Goal: Task Accomplishment & Management: Use online tool/utility

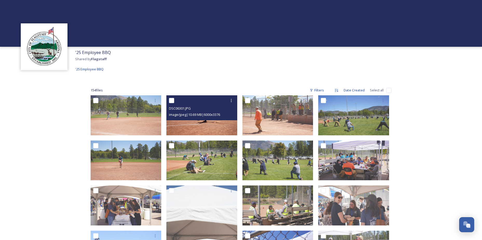
click at [171, 101] on input "checkbox" at bounding box center [171, 100] width 5 height 5
checkbox input "true"
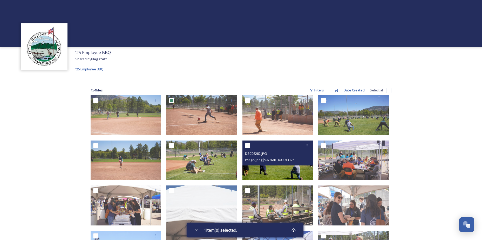
click at [248, 147] on input "checkbox" at bounding box center [247, 145] width 5 height 5
checkbox input "true"
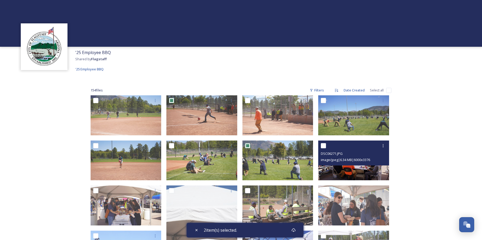
click at [323, 148] on input "checkbox" at bounding box center [323, 145] width 5 height 5
checkbox input "true"
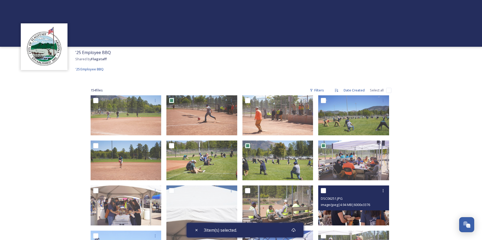
click at [325, 191] on input "checkbox" at bounding box center [323, 190] width 5 height 5
checkbox input "true"
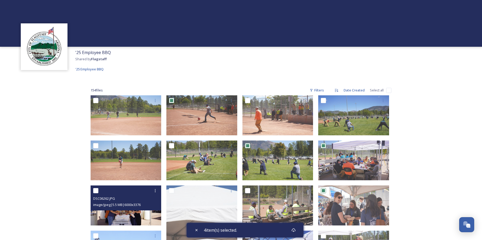
click at [96, 189] on input "checkbox" at bounding box center [95, 190] width 5 height 5
checkbox input "true"
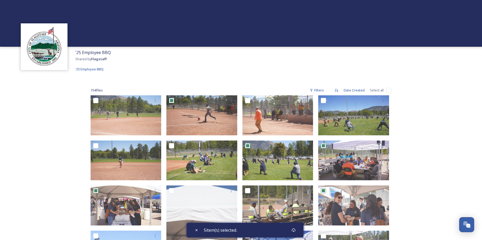
scroll to position [112, 0]
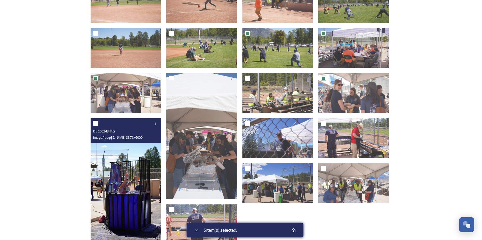
click at [95, 123] on input "checkbox" at bounding box center [95, 123] width 5 height 5
checkbox input "true"
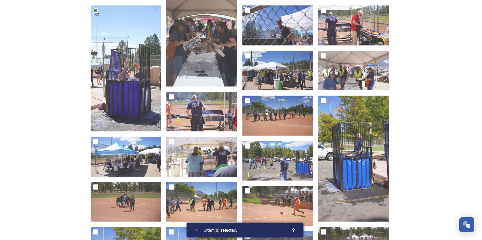
scroll to position [338, 0]
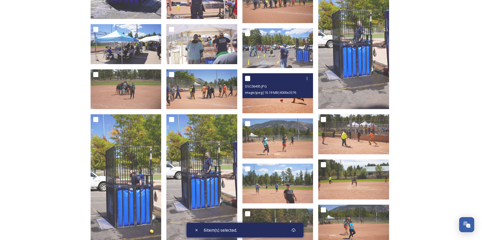
click at [248, 79] on input "checkbox" at bounding box center [247, 78] width 5 height 5
checkbox input "true"
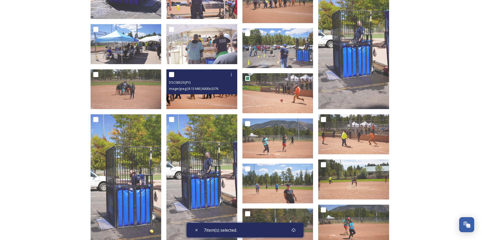
click at [171, 74] on input "checkbox" at bounding box center [171, 74] width 5 height 5
checkbox input "true"
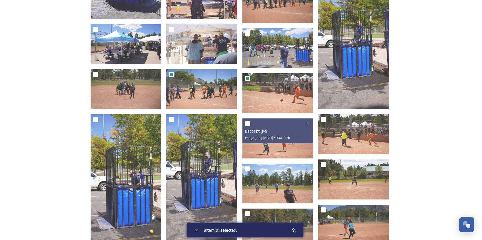
scroll to position [450, 0]
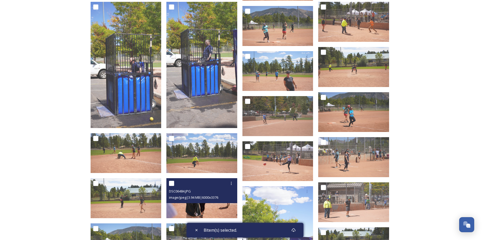
click at [173, 182] on input "checkbox" at bounding box center [171, 183] width 5 height 5
checkbox input "true"
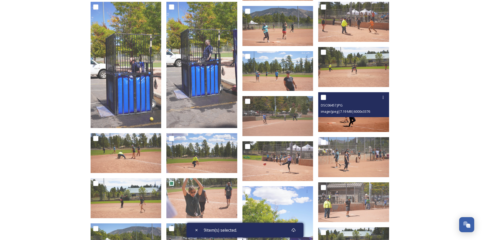
click at [323, 96] on input "checkbox" at bounding box center [323, 97] width 5 height 5
checkbox input "true"
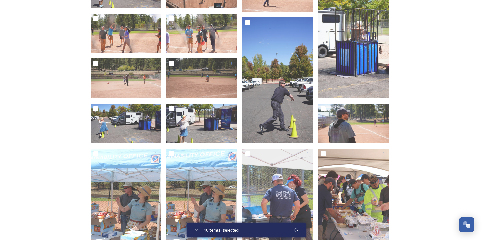
scroll to position [901, 0]
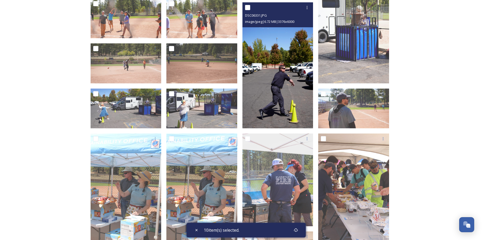
click at [246, 7] on input "checkbox" at bounding box center [247, 7] width 5 height 5
checkbox input "true"
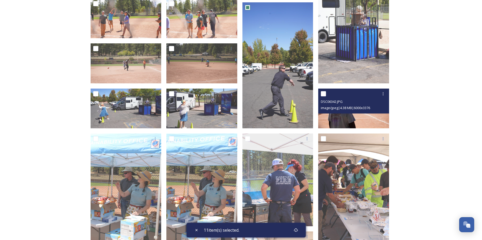
click at [324, 92] on input "checkbox" at bounding box center [323, 93] width 5 height 5
checkbox input "true"
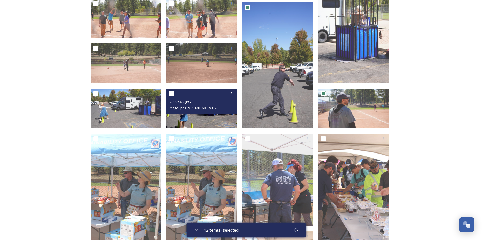
click at [172, 95] on input "checkbox" at bounding box center [171, 93] width 5 height 5
click at [173, 94] on input "checkbox" at bounding box center [171, 93] width 5 height 5
checkbox input "false"
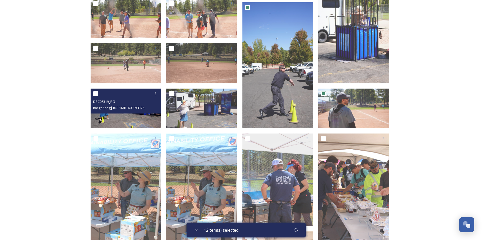
click at [97, 94] on input "checkbox" at bounding box center [95, 93] width 5 height 5
checkbox input "true"
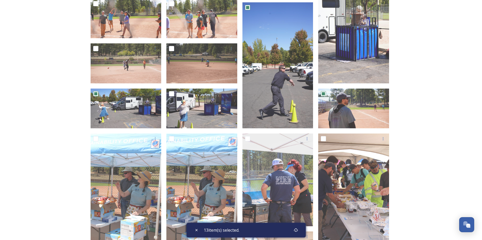
scroll to position [1013, 0]
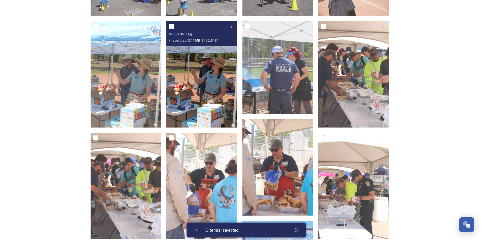
click at [173, 26] on input "checkbox" at bounding box center [171, 26] width 5 height 5
checkbox input "true"
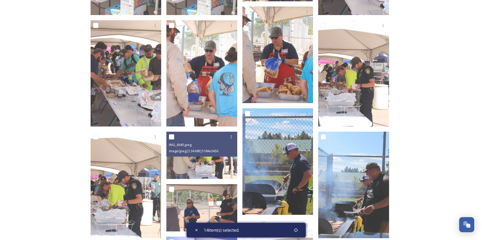
scroll to position [1238, 0]
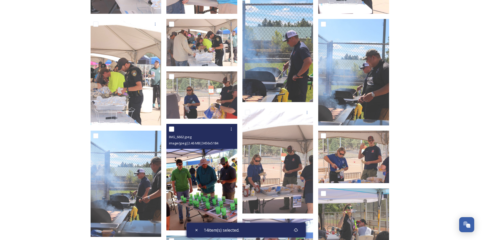
click at [172, 129] on input "checkbox" at bounding box center [171, 129] width 5 height 5
checkbox input "true"
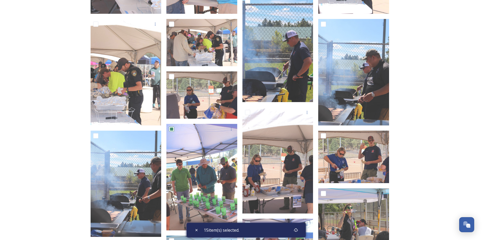
scroll to position [1351, 0]
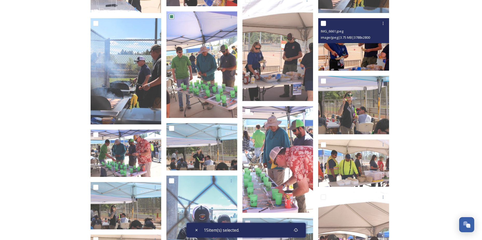
click at [322, 23] on input "checkbox" at bounding box center [323, 23] width 5 height 5
checkbox input "true"
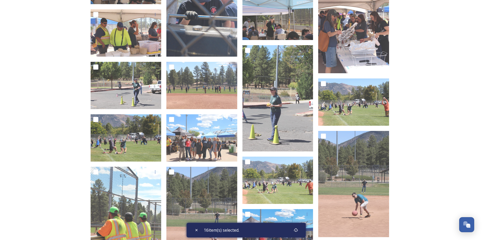
scroll to position [1689, 0]
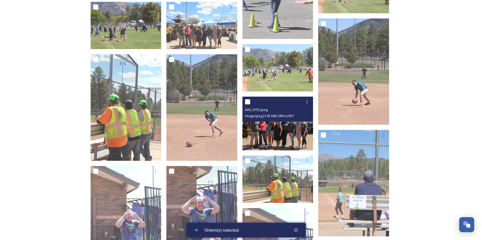
click at [248, 101] on input "checkbox" at bounding box center [247, 101] width 5 height 5
checkbox input "true"
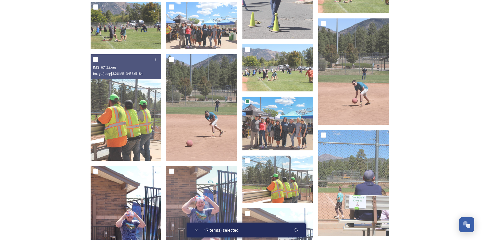
scroll to position [1801, 0]
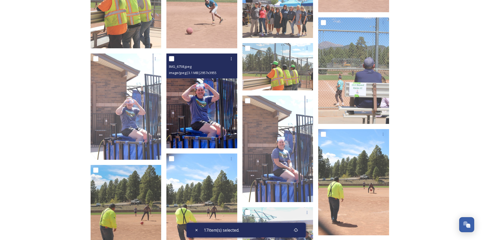
click at [170, 59] on input "checkbox" at bounding box center [171, 58] width 5 height 5
checkbox input "true"
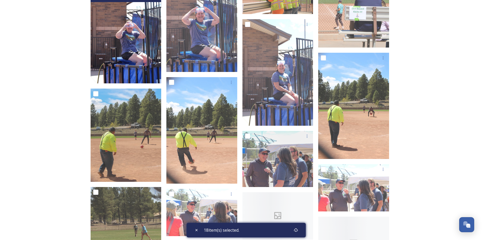
scroll to position [1914, 0]
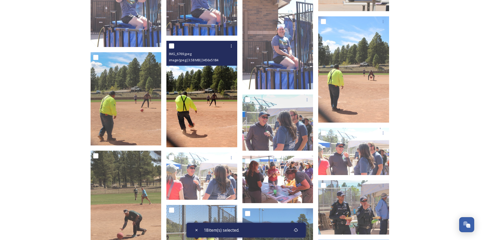
click at [173, 46] on input "checkbox" at bounding box center [171, 45] width 5 height 5
checkbox input "true"
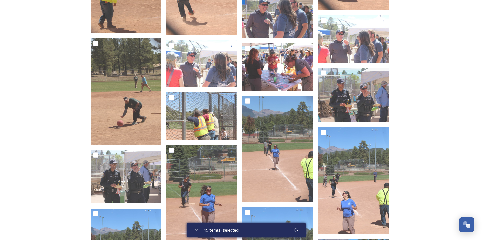
scroll to position [2139, 0]
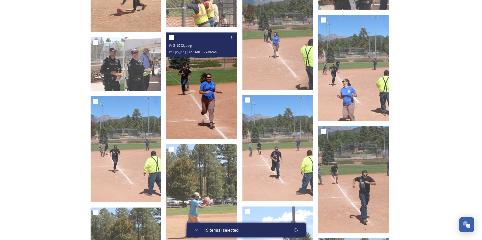
click at [171, 38] on input "checkbox" at bounding box center [171, 37] width 5 height 5
checkbox input "true"
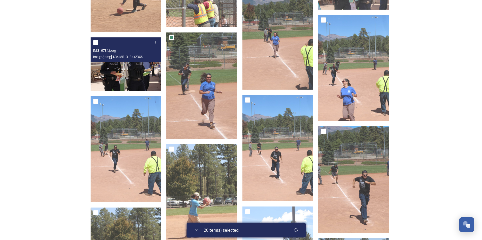
click at [97, 44] on input "checkbox" at bounding box center [95, 42] width 5 height 5
checkbox input "true"
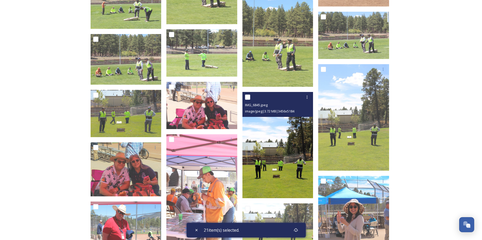
scroll to position [2364, 0]
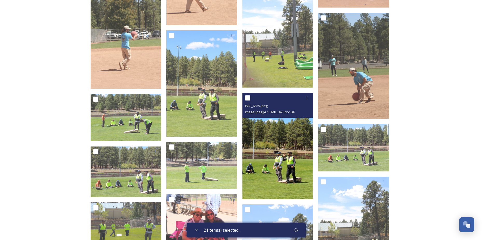
click at [246, 97] on input "checkbox" at bounding box center [247, 97] width 5 height 5
checkbox input "true"
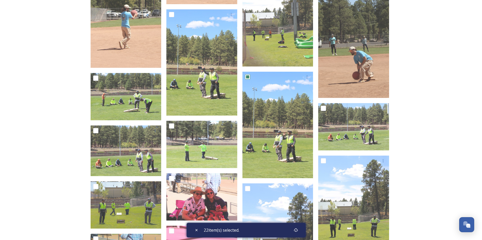
scroll to position [2477, 0]
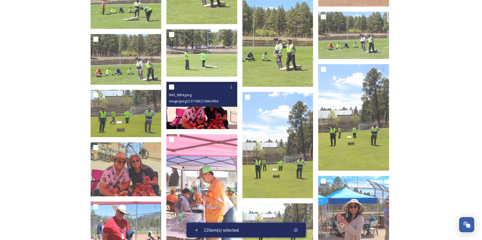
click at [172, 87] on input "checkbox" at bounding box center [171, 86] width 5 height 5
checkbox input "true"
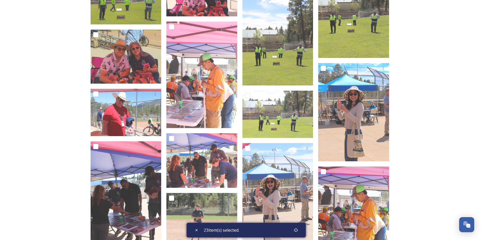
scroll to position [2700, 0]
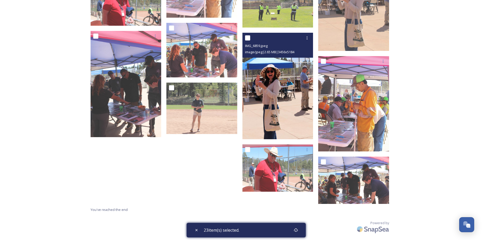
click at [247, 38] on input "checkbox" at bounding box center [247, 37] width 5 height 5
checkbox input "true"
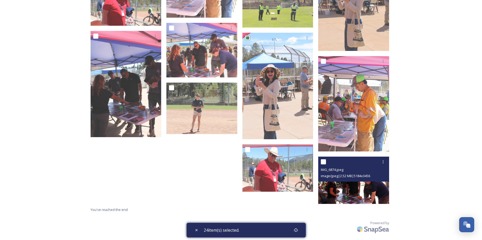
click at [324, 164] on input "checkbox" at bounding box center [323, 161] width 5 height 5
checkbox input "true"
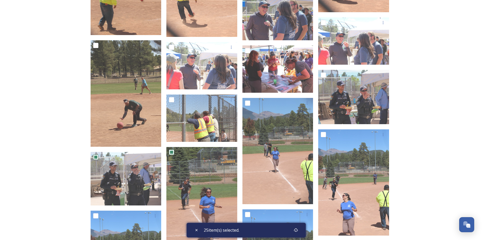
scroll to position [1912, 0]
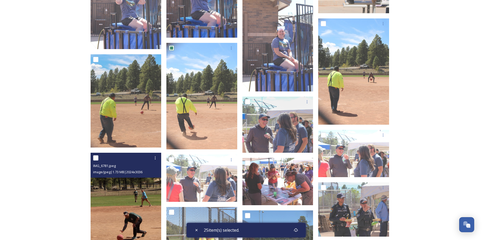
click at [95, 157] on input "checkbox" at bounding box center [95, 157] width 5 height 5
checkbox input "true"
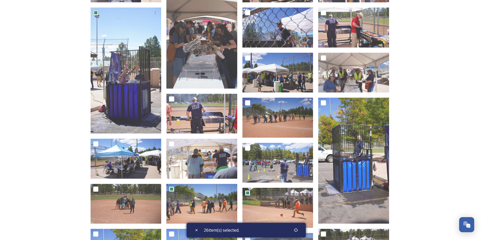
scroll to position [110, 0]
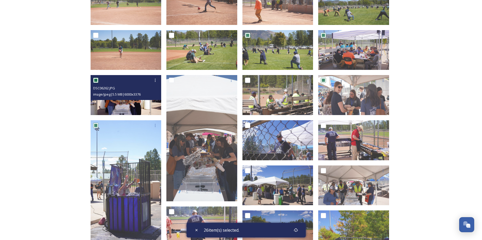
click at [96, 80] on input "checkbox" at bounding box center [95, 80] width 5 height 5
click at [96, 81] on input "checkbox" at bounding box center [95, 80] width 5 height 5
checkbox input "true"
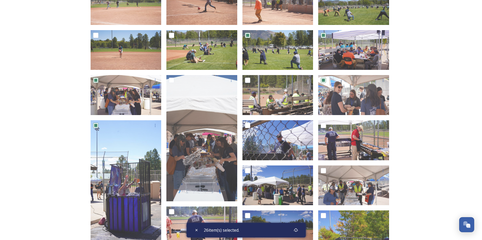
scroll to position [0, 0]
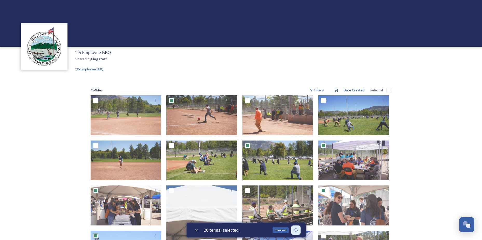
click at [295, 231] on icon at bounding box center [296, 230] width 4 height 4
